Goal: Task Accomplishment & Management: Use online tool/utility

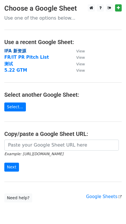
click at [19, 49] on strong "IFA 新资源" at bounding box center [15, 50] width 22 height 5
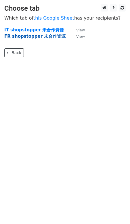
click at [38, 35] on strong "FR shopstopper 未合作资源" at bounding box center [34, 36] width 61 height 5
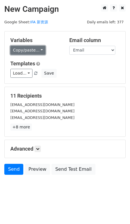
click at [37, 52] on link "Copy/paste..." at bounding box center [27, 50] width 35 height 9
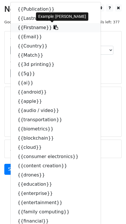
click at [54, 26] on icon at bounding box center [56, 27] width 5 height 5
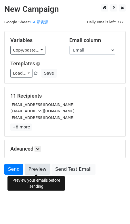
click at [37, 167] on link "Preview" at bounding box center [37, 169] width 25 height 11
click at [37, 169] on link "Preview" at bounding box center [37, 169] width 25 height 11
